Goal: Use online tool/utility: Utilize a website feature to perform a specific function

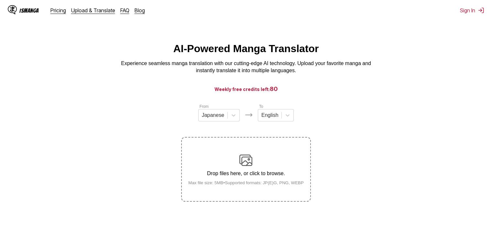
click at [246, 161] on img at bounding box center [245, 160] width 13 height 13
click at [0, 0] on input "Drop files here, or click to browse. Max file size: 5MB • Supported formats: JP…" at bounding box center [0, 0] width 0 height 0
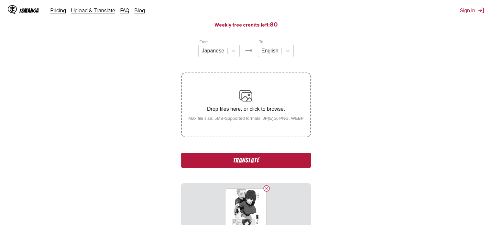
scroll to position [65, 0]
click at [259, 161] on button "Translate" at bounding box center [245, 159] width 129 height 15
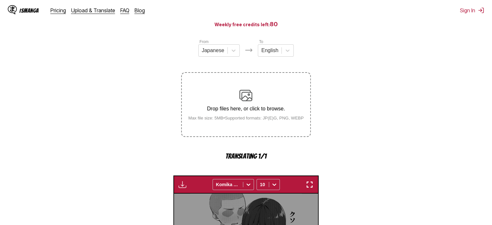
scroll to position [199, 0]
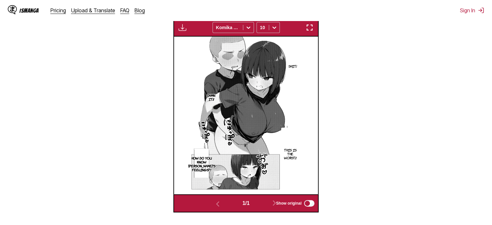
drag, startPoint x: 292, startPoint y: 61, endPoint x: 220, endPoint y: 89, distance: 77.2
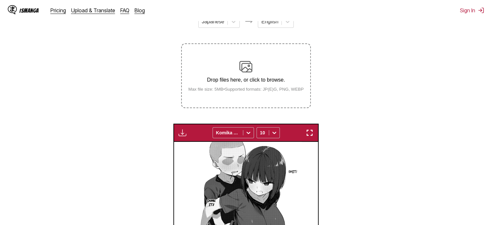
scroll to position [85, 0]
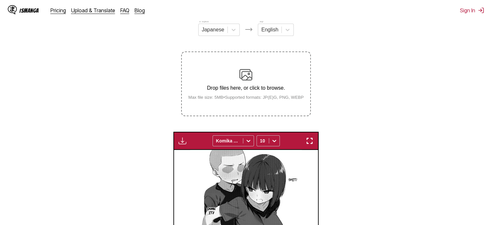
click at [244, 72] on img at bounding box center [245, 74] width 13 height 13
click at [0, 0] on input "Drop files here, or click to browse. Max file size: 5MB • Supported formats: JP…" at bounding box center [0, 0] width 0 height 0
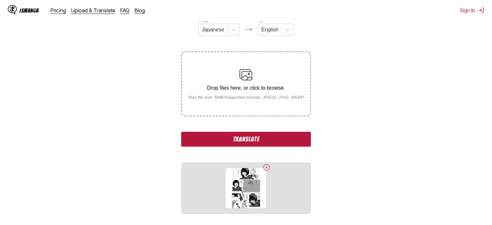
click at [235, 139] on button "Translate" at bounding box center [245, 139] width 129 height 15
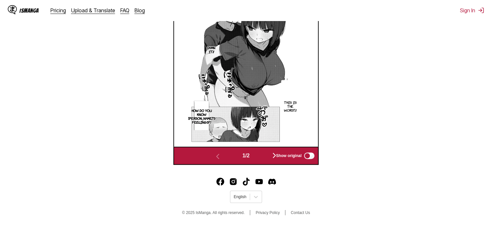
scroll to position [270, 0]
click at [273, 154] on div "Show original" at bounding box center [293, 155] width 43 height 8
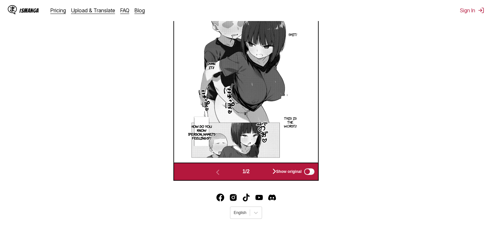
scroll to position [238, 0]
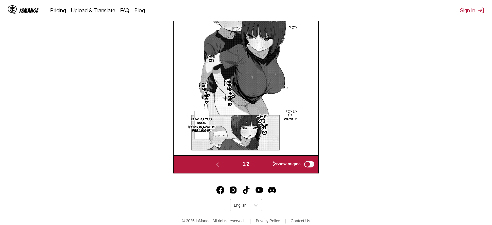
click at [274, 164] on div "Show original" at bounding box center [293, 164] width 43 height 8
click at [259, 165] on button "button" at bounding box center [274, 164] width 39 height 9
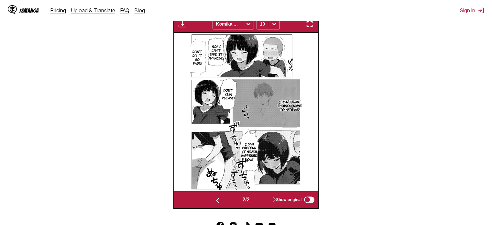
scroll to position [204, 0]
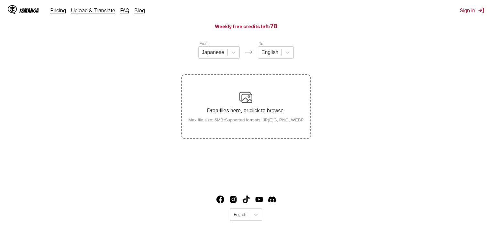
click at [242, 95] on img at bounding box center [245, 97] width 13 height 13
click at [0, 0] on input "Drop files here, or click to browse. Max file size: 5MB • Supported formats: JP…" at bounding box center [0, 0] width 0 height 0
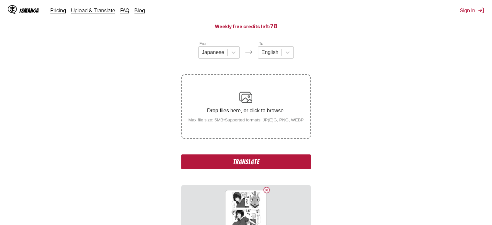
click at [246, 161] on button "Translate" at bounding box center [245, 161] width 129 height 15
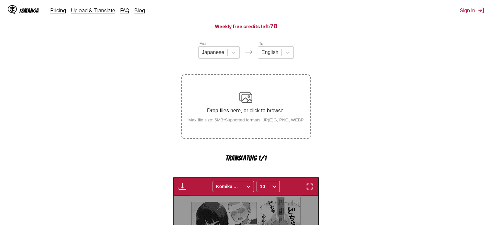
scroll to position [199, 0]
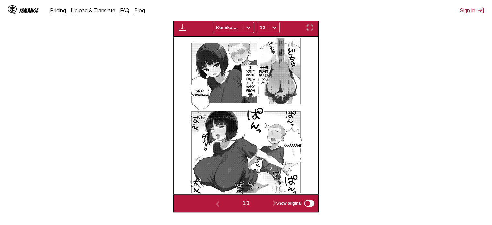
click at [183, 28] on img "button" at bounding box center [183, 28] width 8 height 8
click at [180, 28] on small "Available for premium users only" at bounding box center [193, 42] width 28 height 33
click at [313, 28] on img "button" at bounding box center [310, 28] width 8 height 8
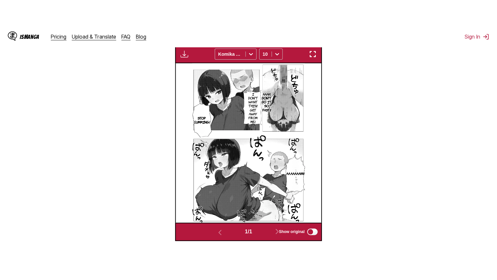
scroll to position [75, 0]
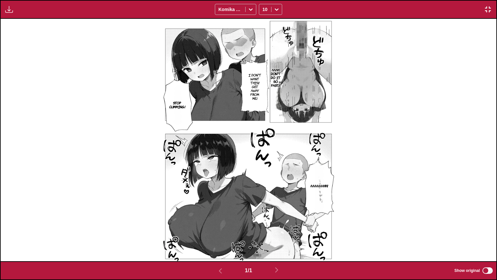
click at [458, 88] on div "Aaah, don't do it so fast!! I don't want this!! Get away from me! Stop cumming!…" at bounding box center [249, 140] width 496 height 242
click at [488, 10] on img "button" at bounding box center [488, 10] width 8 height 8
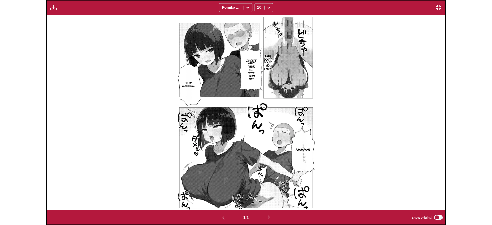
scroll to position [169, 0]
